Goal: Register for event/course

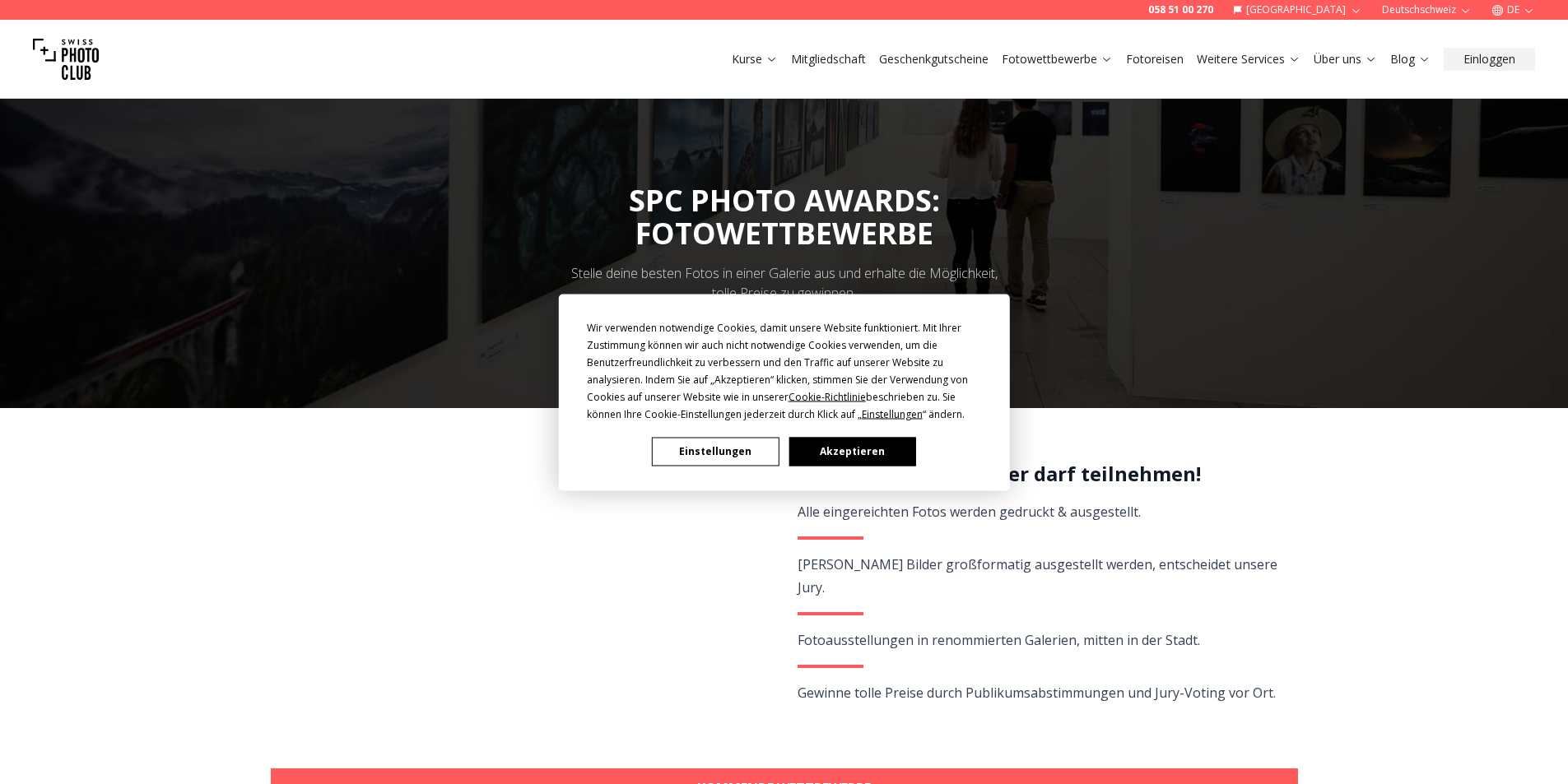
click at [859, 451] on button "Akzeptieren" at bounding box center [851, 450] width 127 height 28
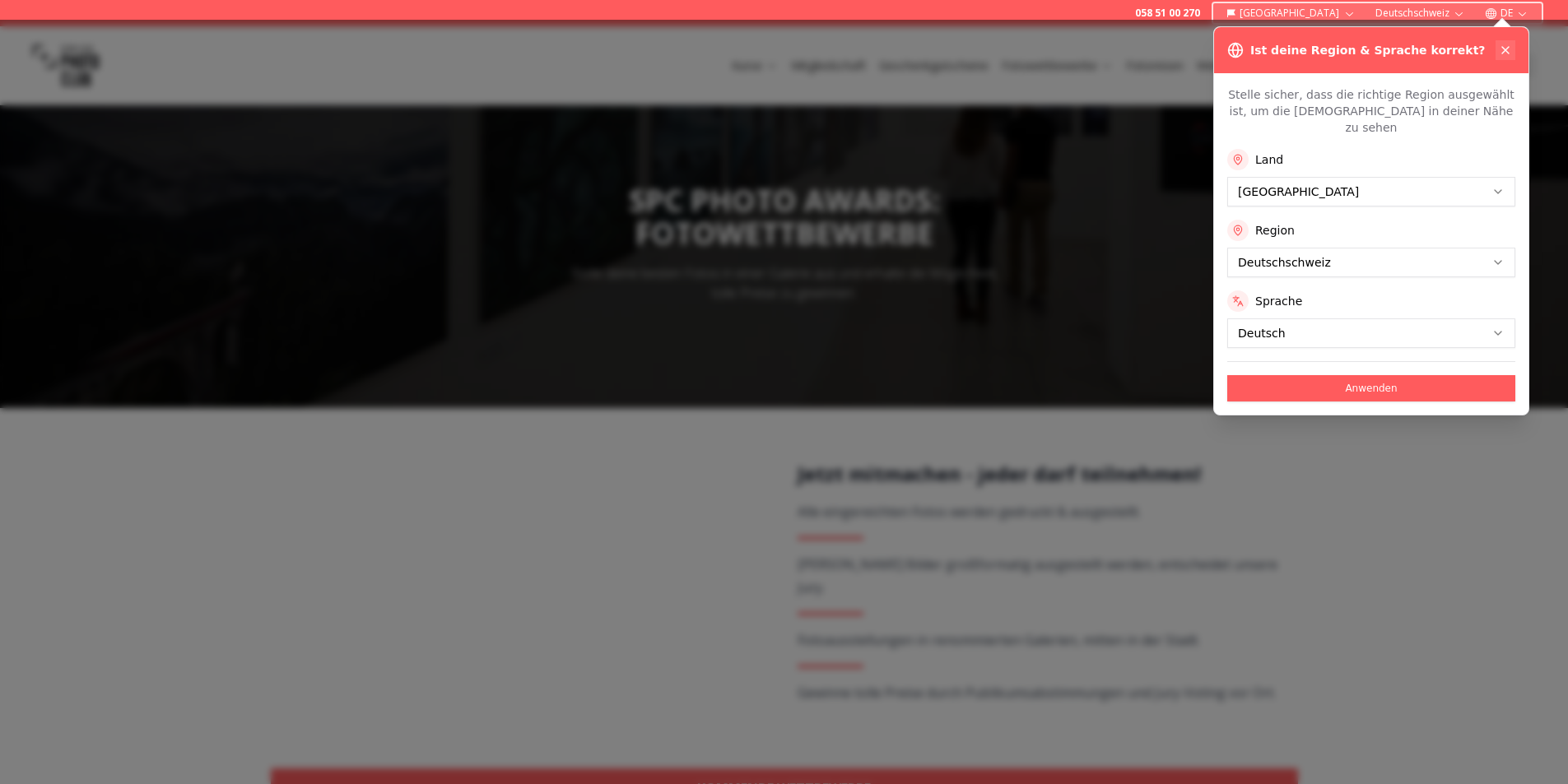
click at [1505, 58] on button at bounding box center [1505, 50] width 20 height 20
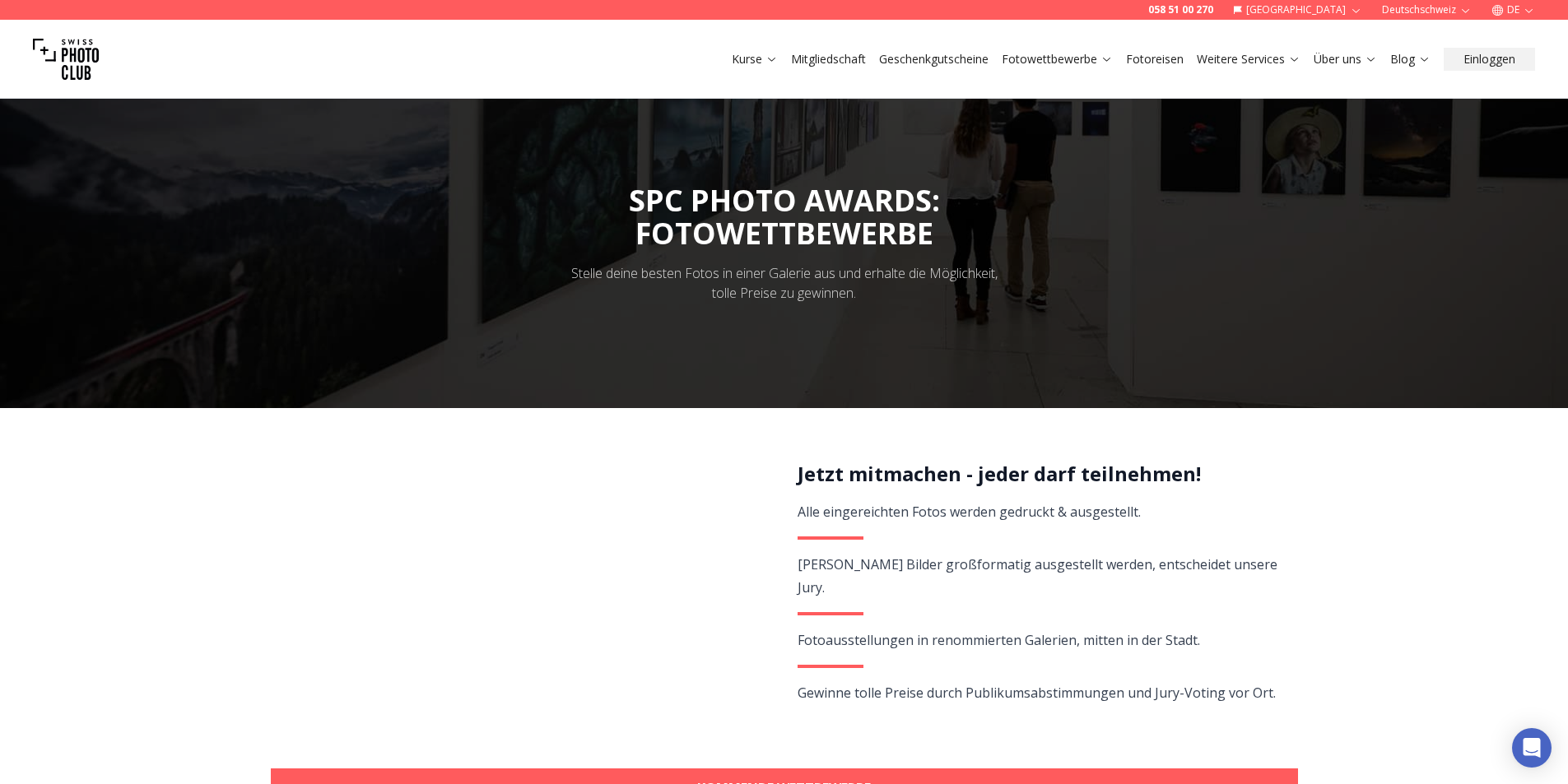
scroll to position [165, 0]
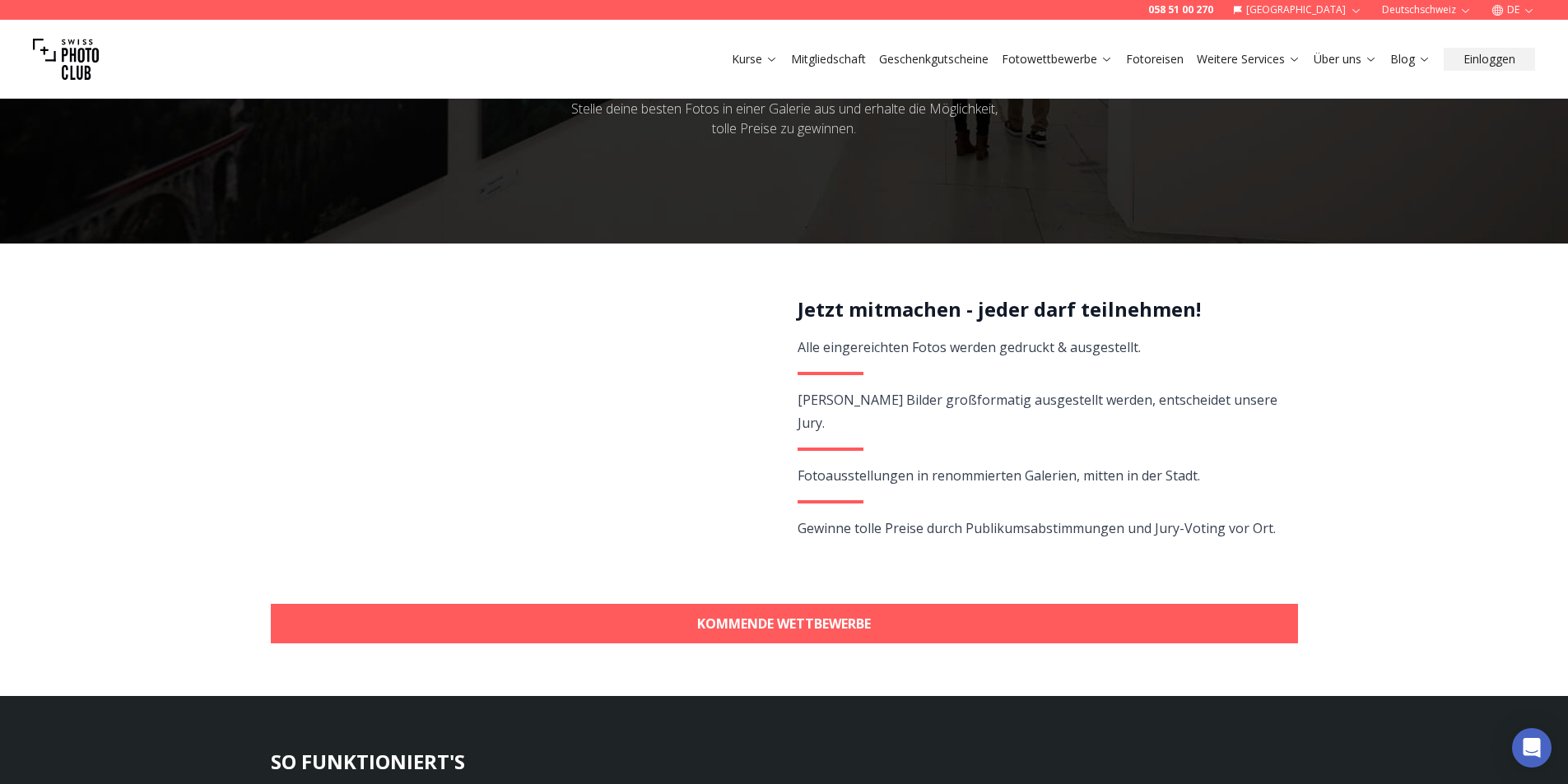
click at [964, 354] on span "Alle eingereichten Fotos werden gedruckt & ausgestellt." at bounding box center [969, 347] width 343 height 18
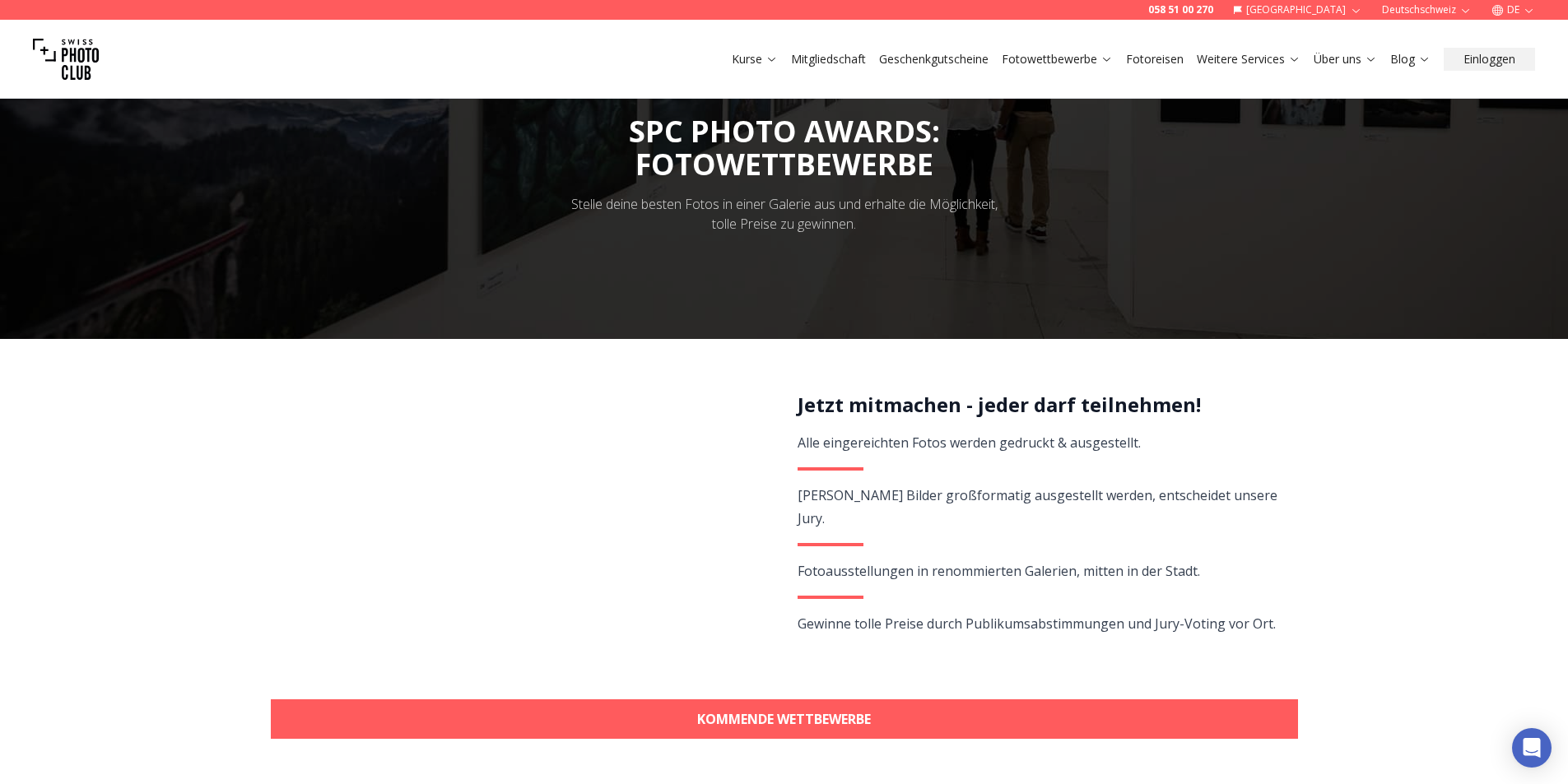
scroll to position [0, 0]
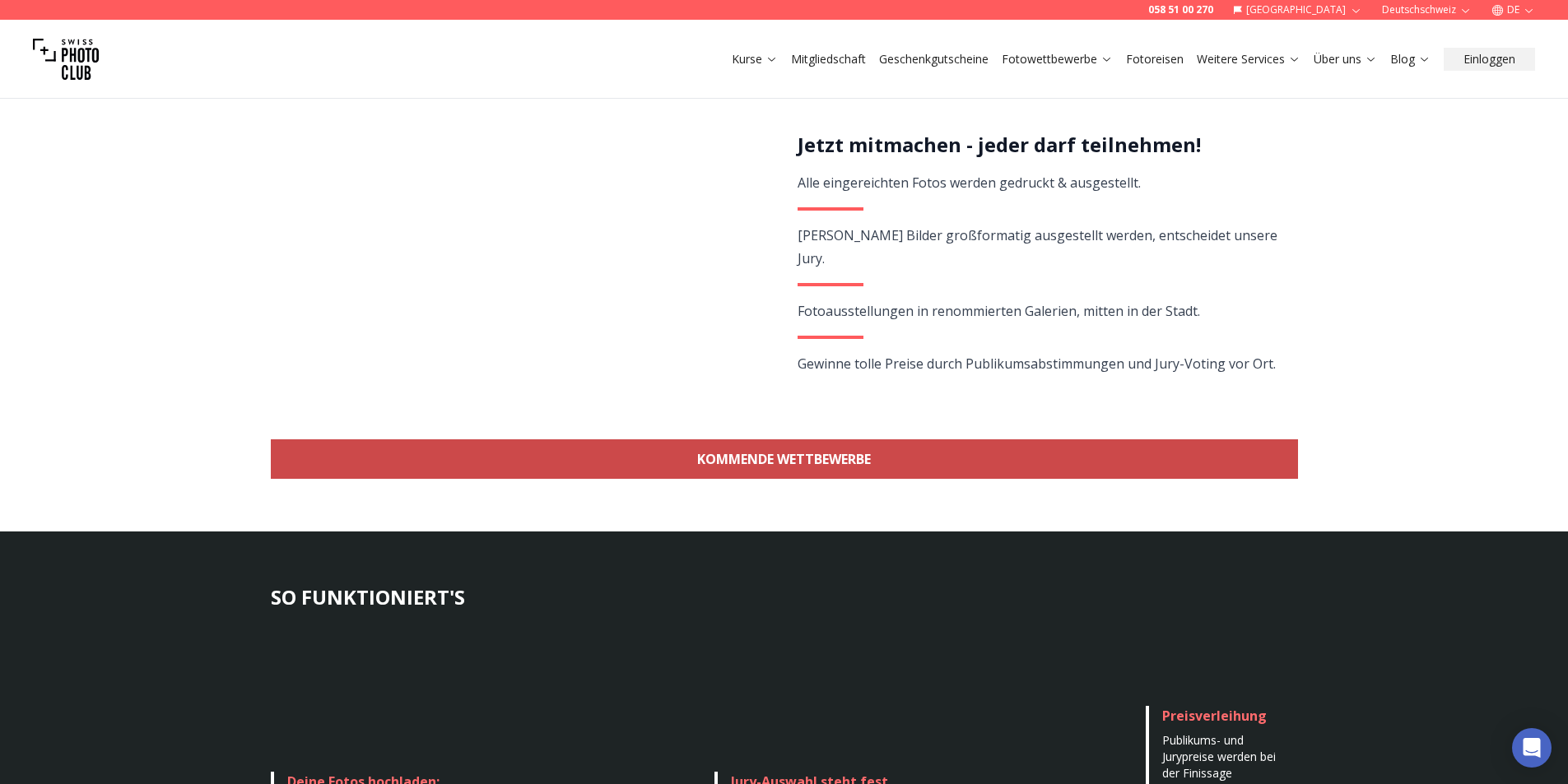
click at [691, 442] on link "KOMMENDE WETTBEWERBE" at bounding box center [784, 459] width 1027 height 39
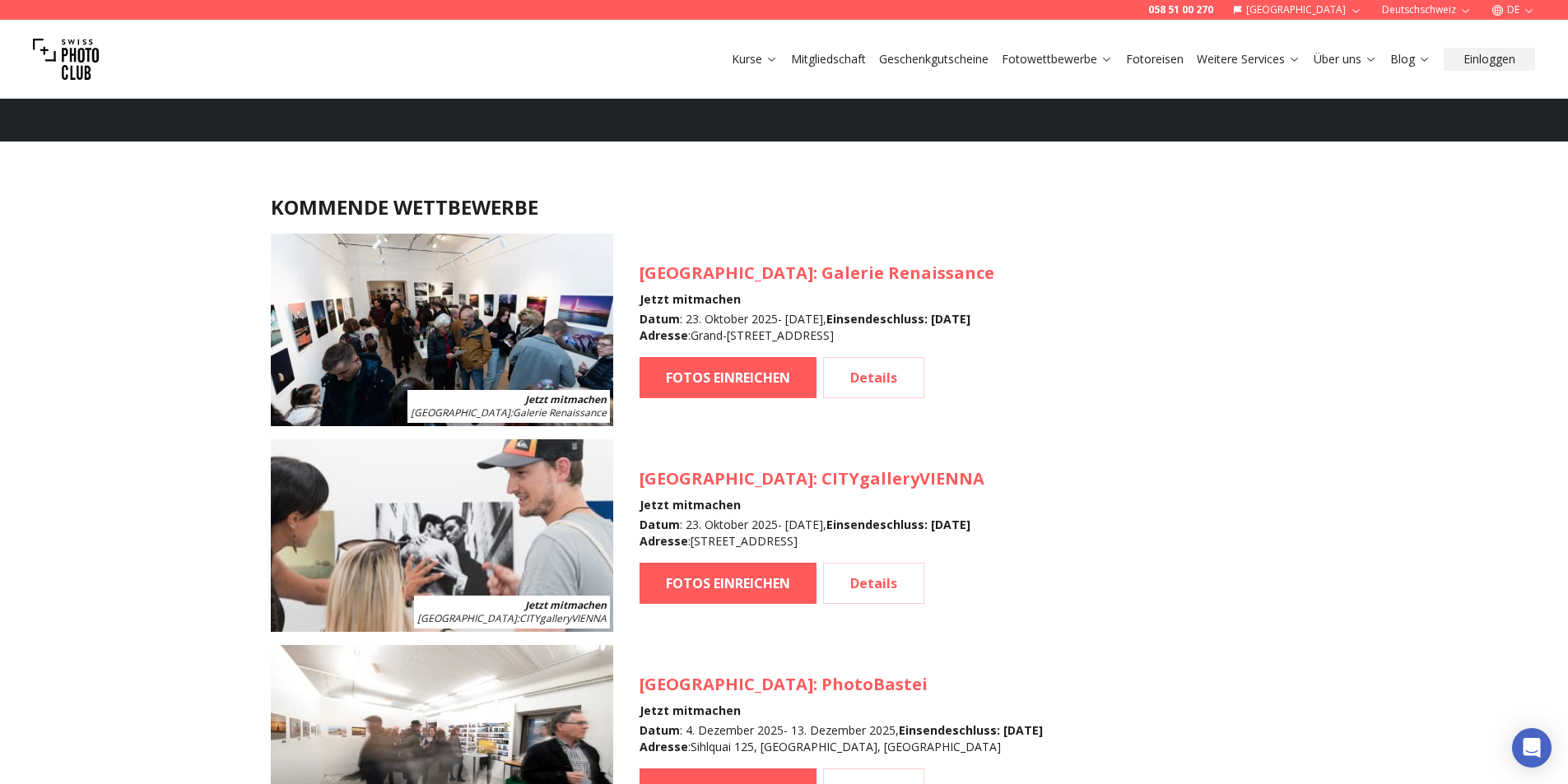
scroll to position [1467, 0]
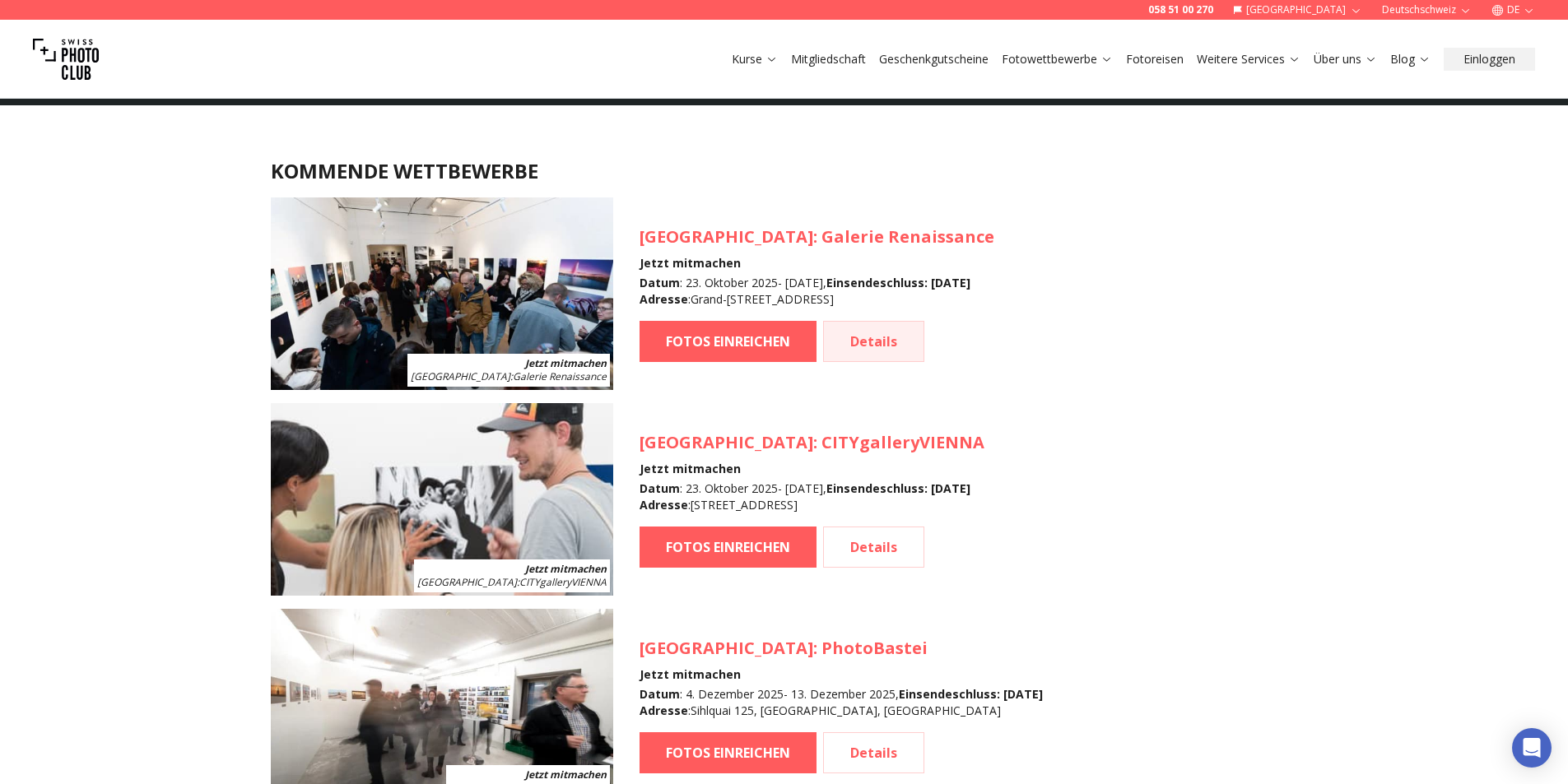
click at [860, 335] on link "Details" at bounding box center [873, 341] width 101 height 41
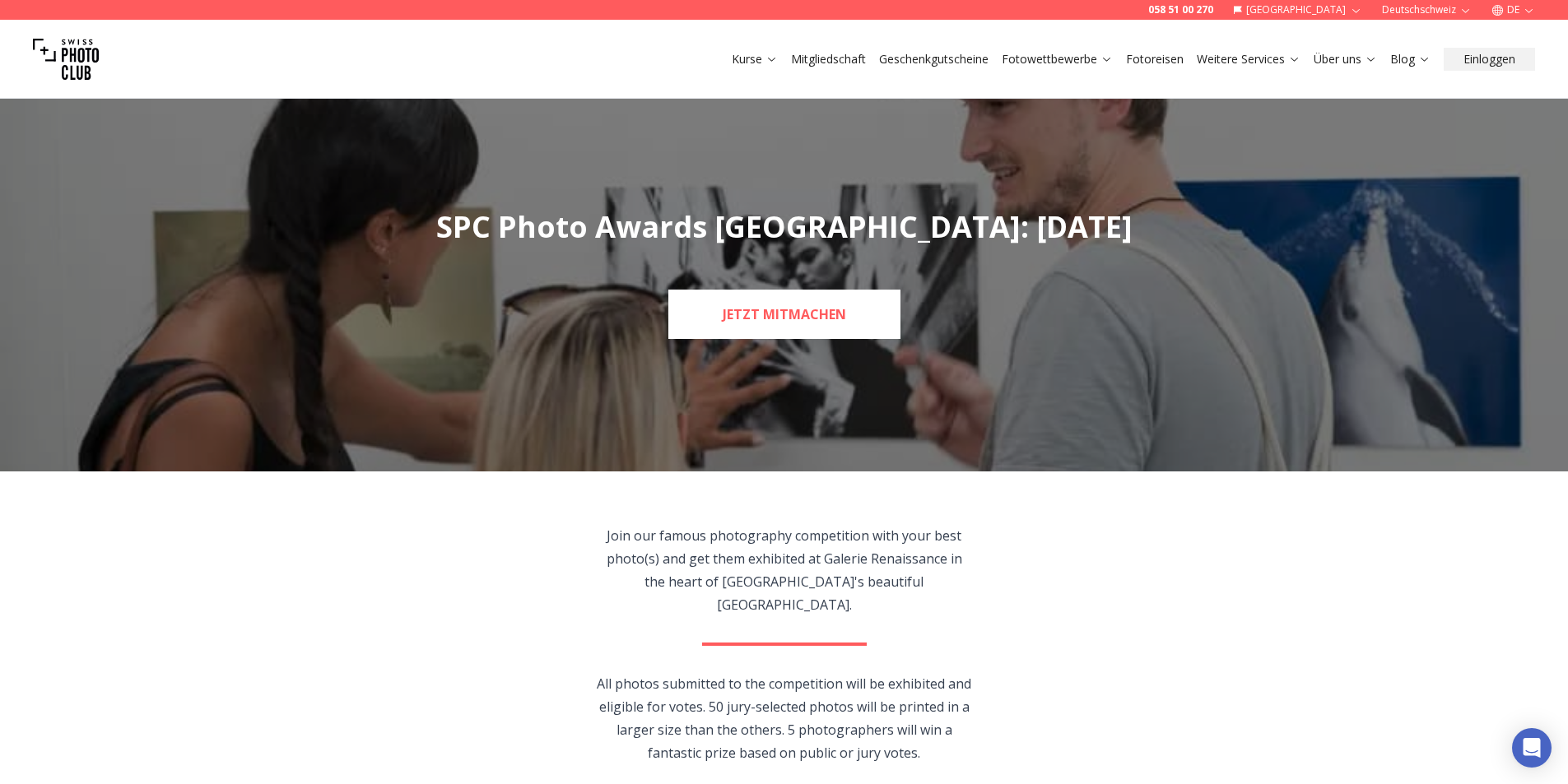
click at [777, 302] on link "JETZT MITMACHEN" at bounding box center [784, 314] width 233 height 49
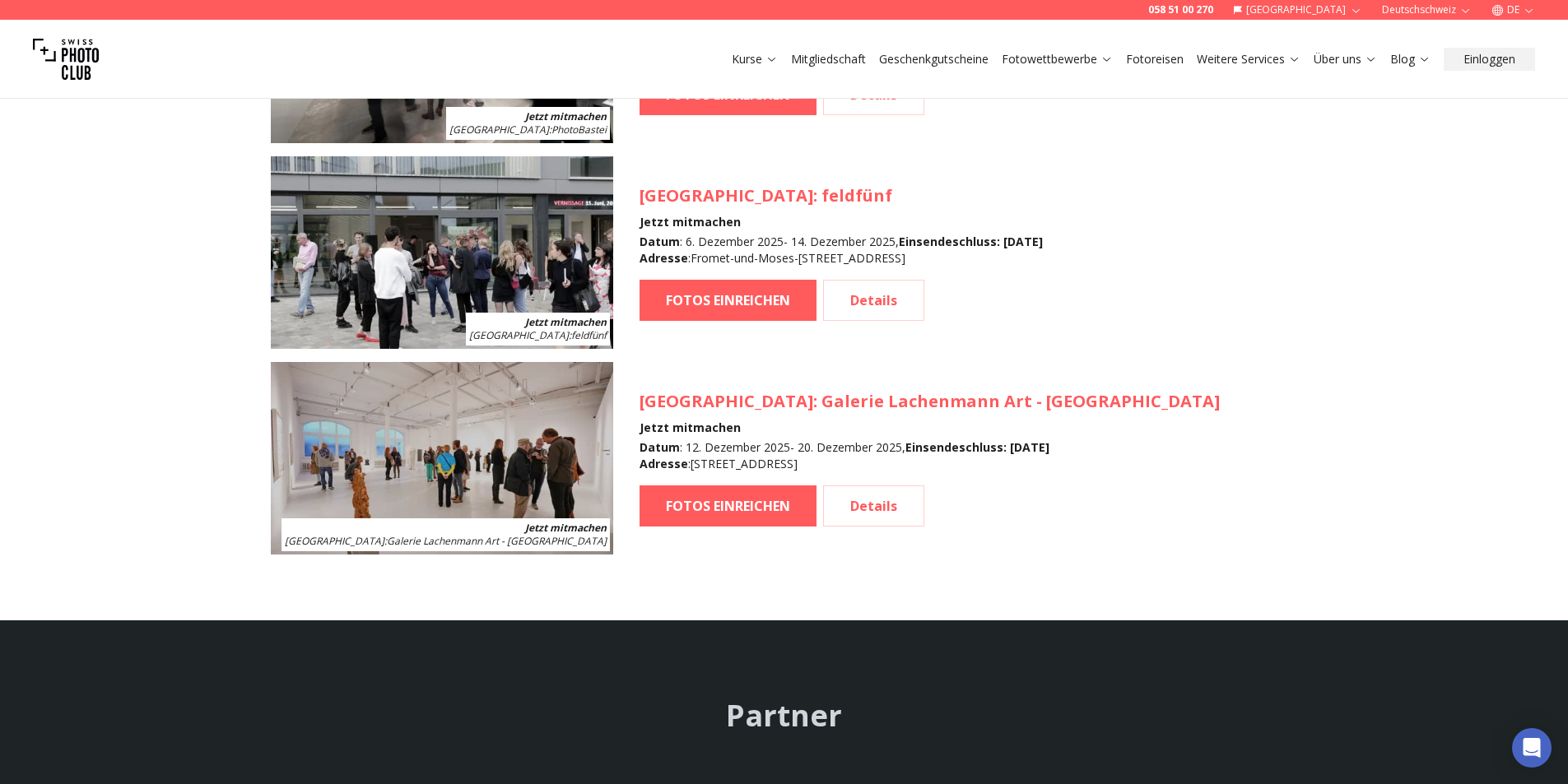
scroll to position [1878, 0]
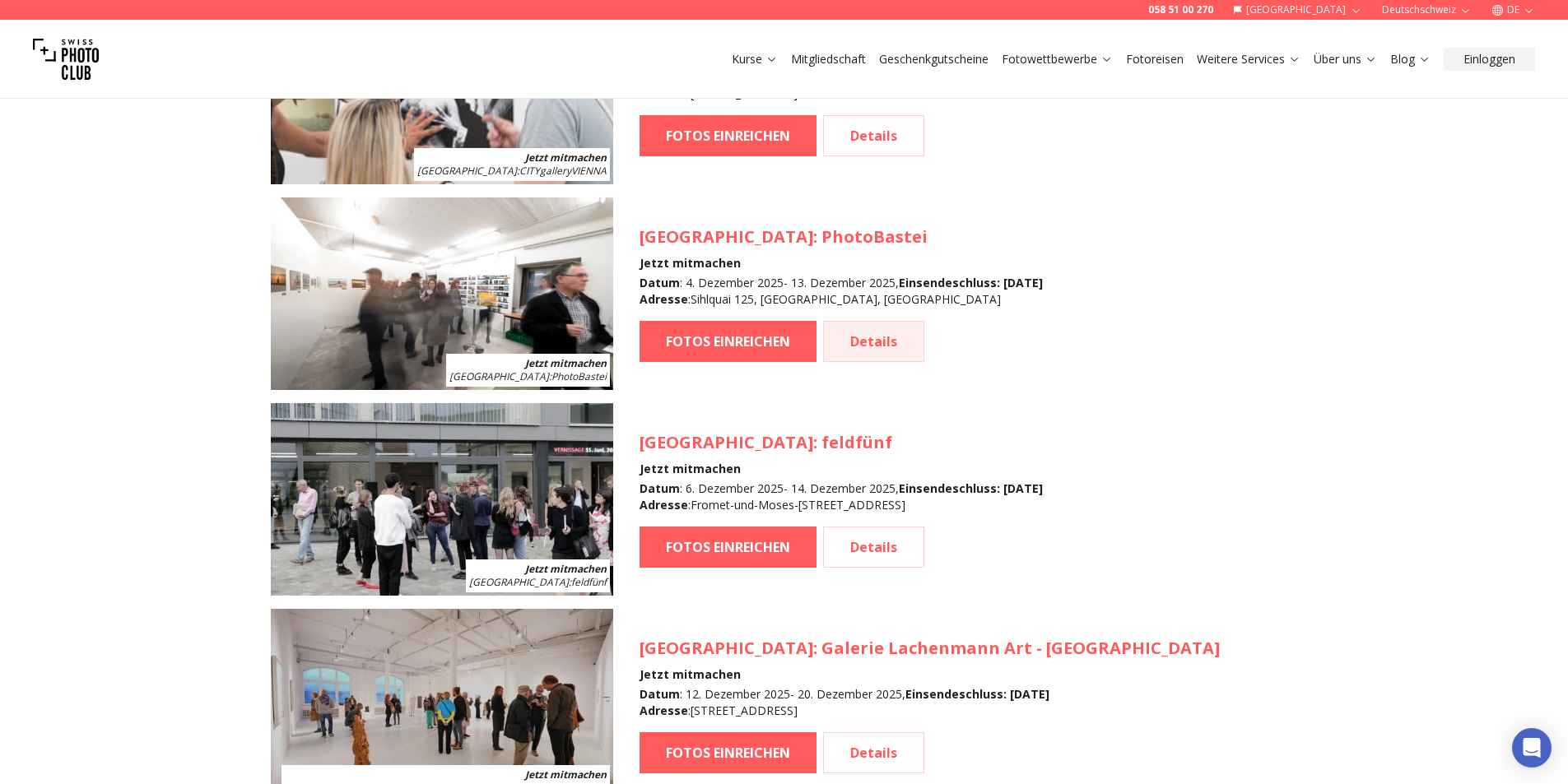
click at [873, 342] on link "Details" at bounding box center [873, 341] width 101 height 41
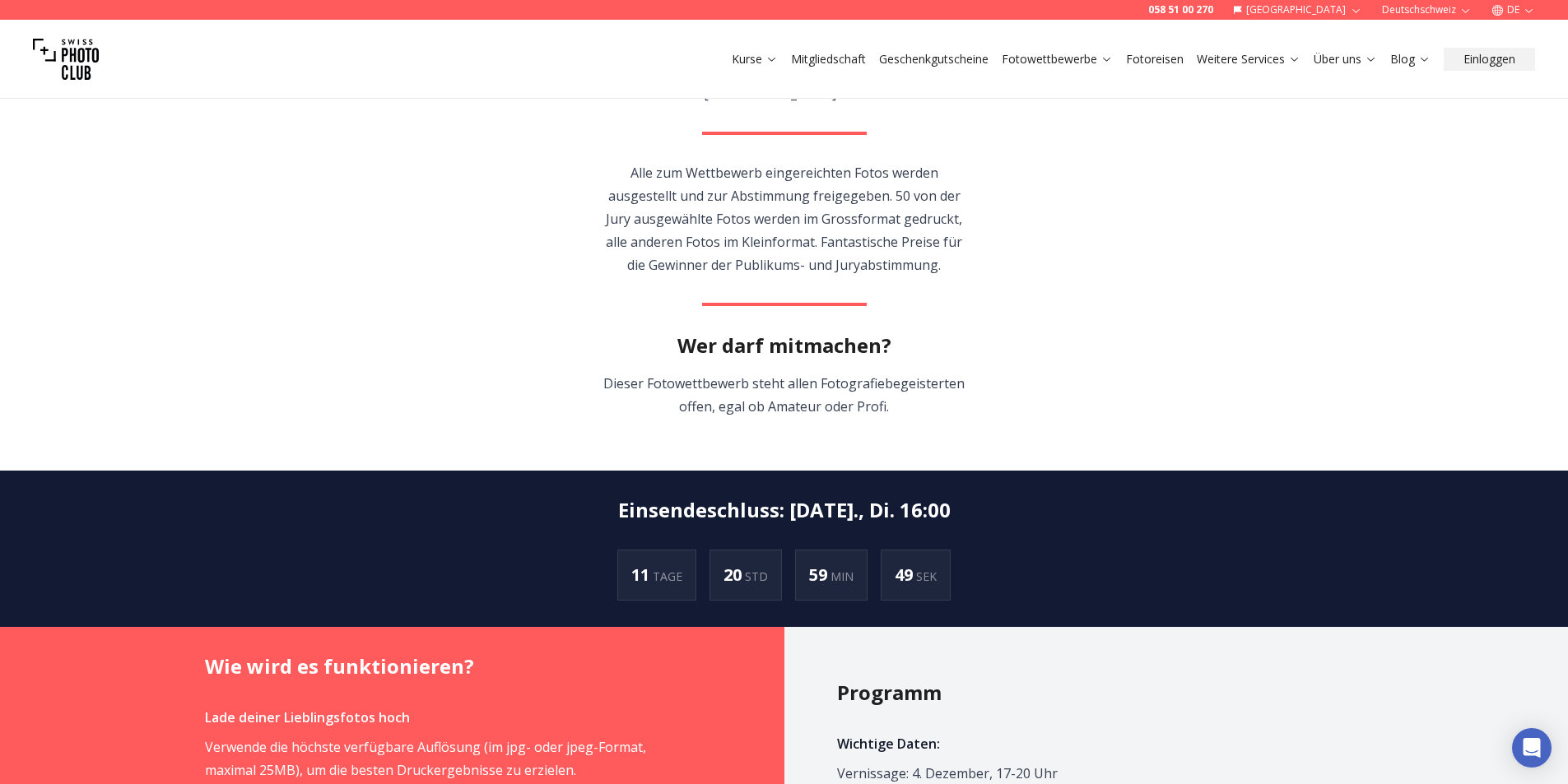
scroll to position [374, 0]
